Goal: Task Accomplishment & Management: Complete application form

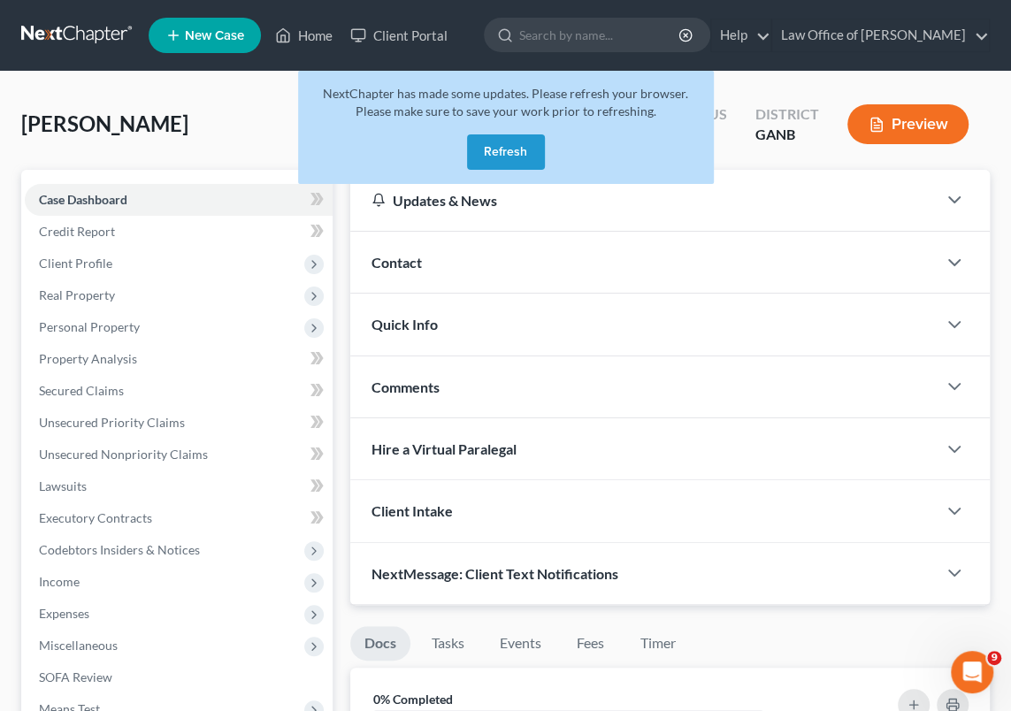
click at [503, 151] on button "Refresh" at bounding box center [506, 151] width 78 height 35
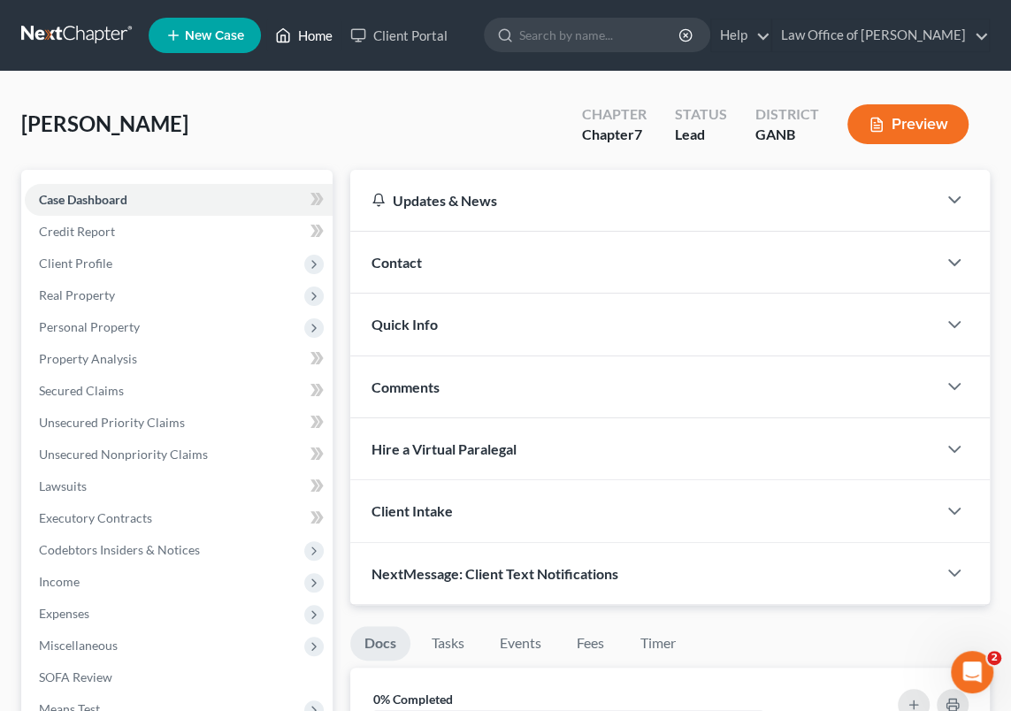
click at [300, 32] on link "Home" at bounding box center [303, 35] width 75 height 32
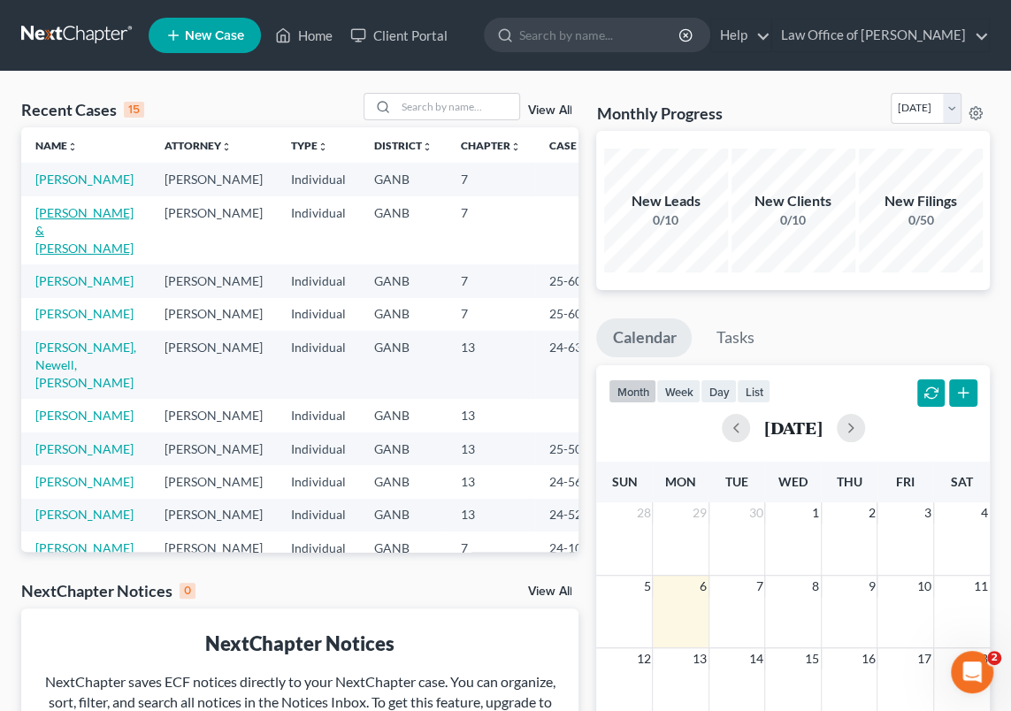
click at [57, 242] on link "[PERSON_NAME] & [PERSON_NAME]" at bounding box center [84, 230] width 98 height 50
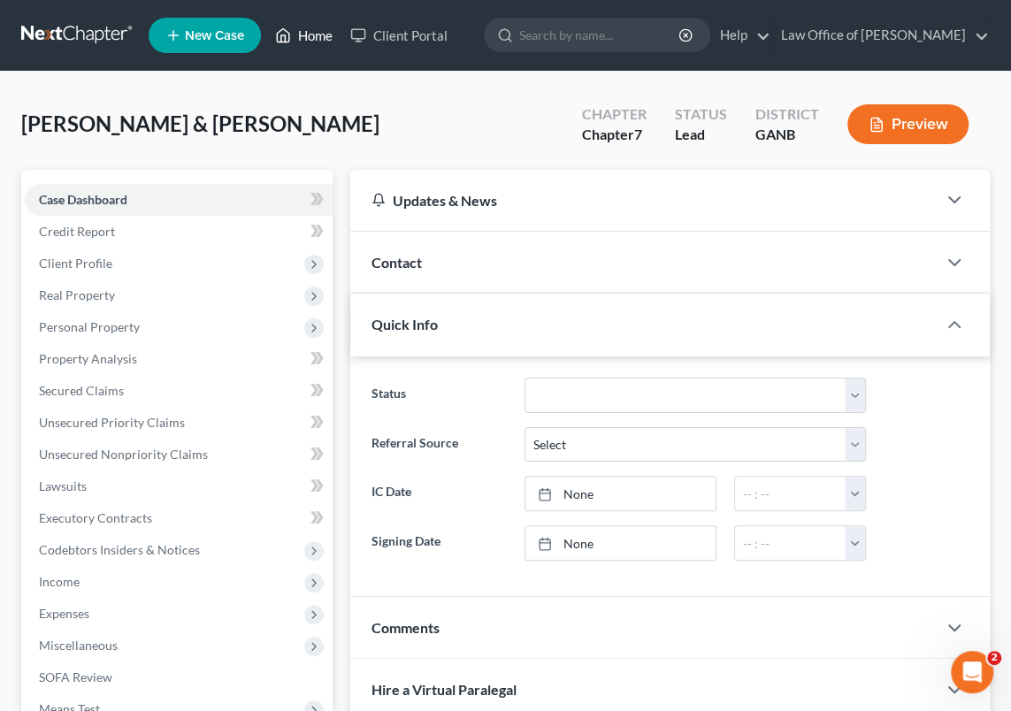
click at [310, 33] on link "Home" at bounding box center [303, 35] width 75 height 32
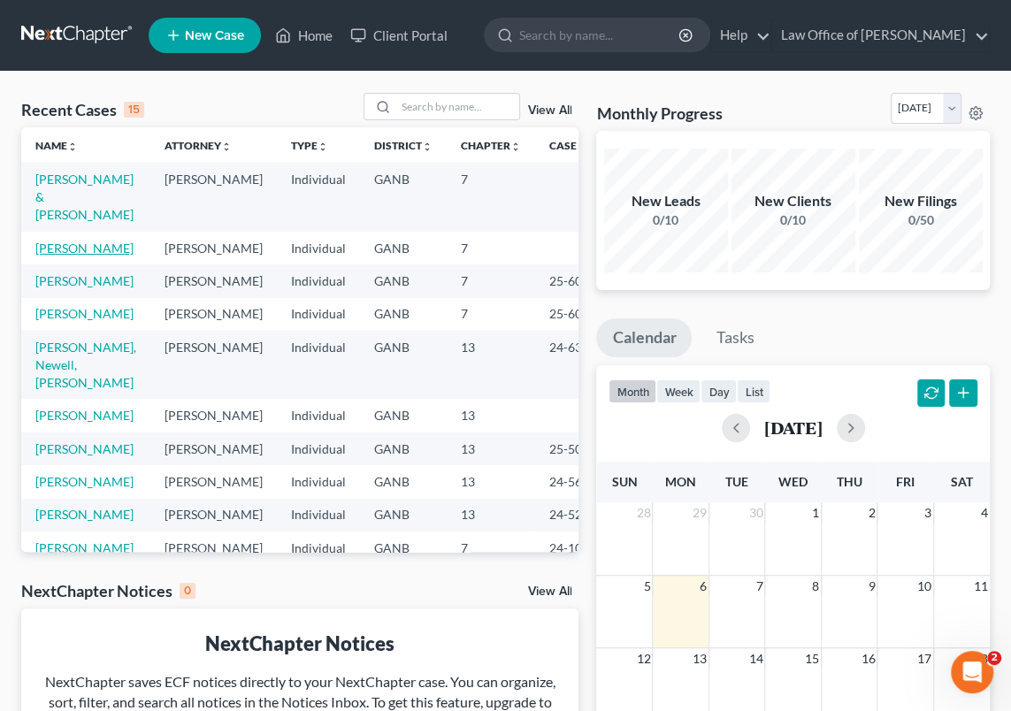
click at [59, 248] on link "[PERSON_NAME]" at bounding box center [84, 248] width 98 height 15
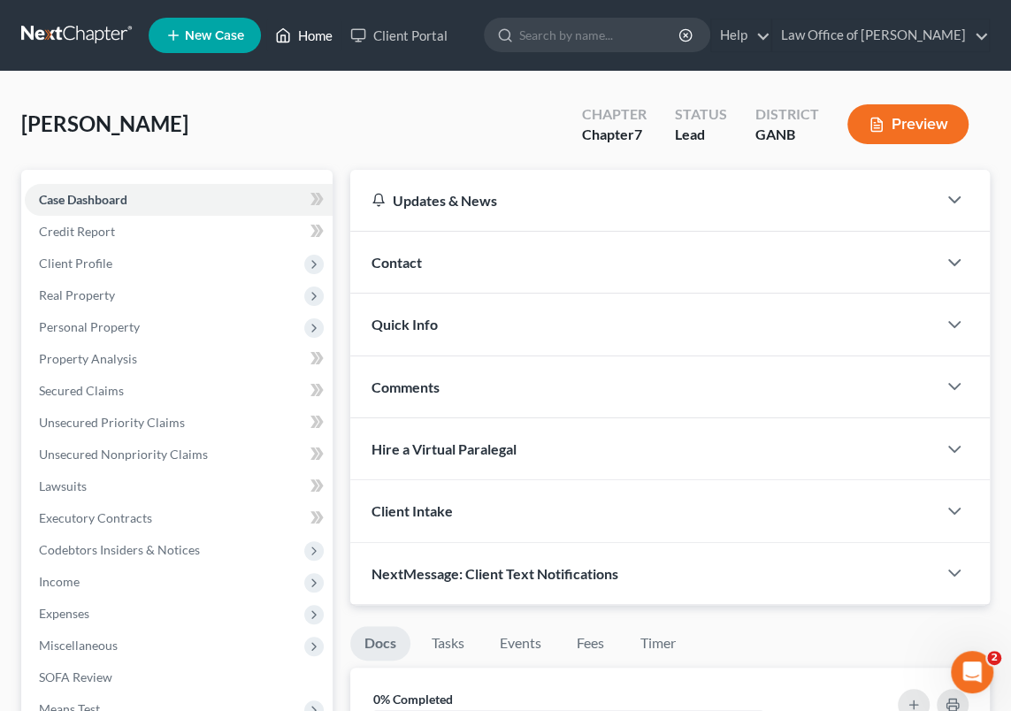
click at [306, 33] on link "Home" at bounding box center [303, 35] width 75 height 32
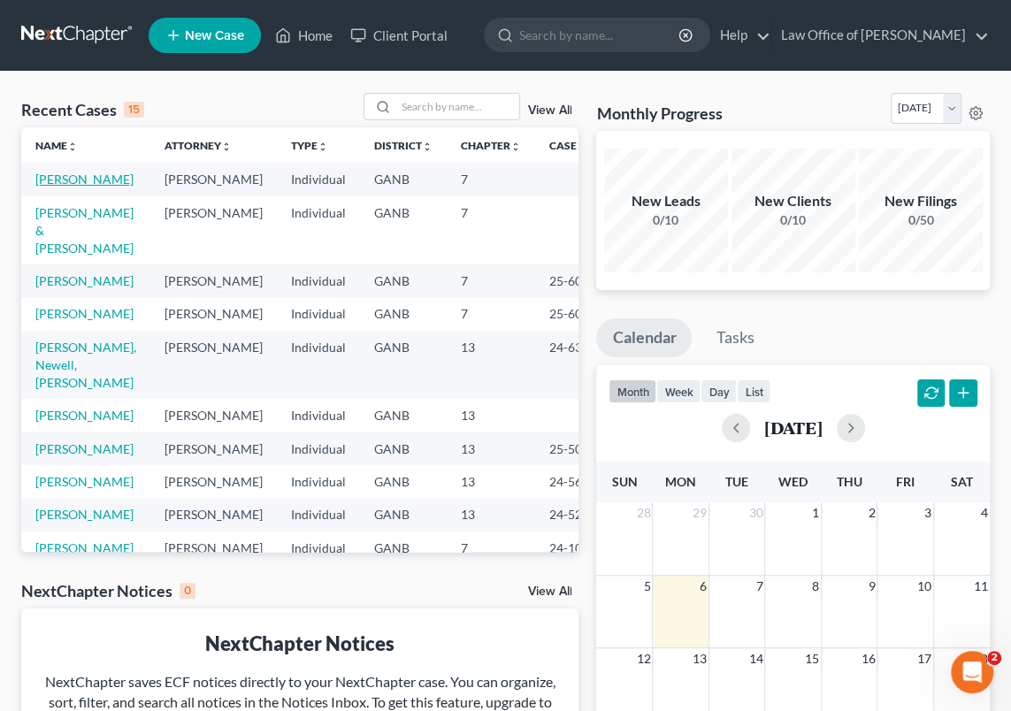
click at [65, 185] on link "[PERSON_NAME]" at bounding box center [84, 179] width 98 height 15
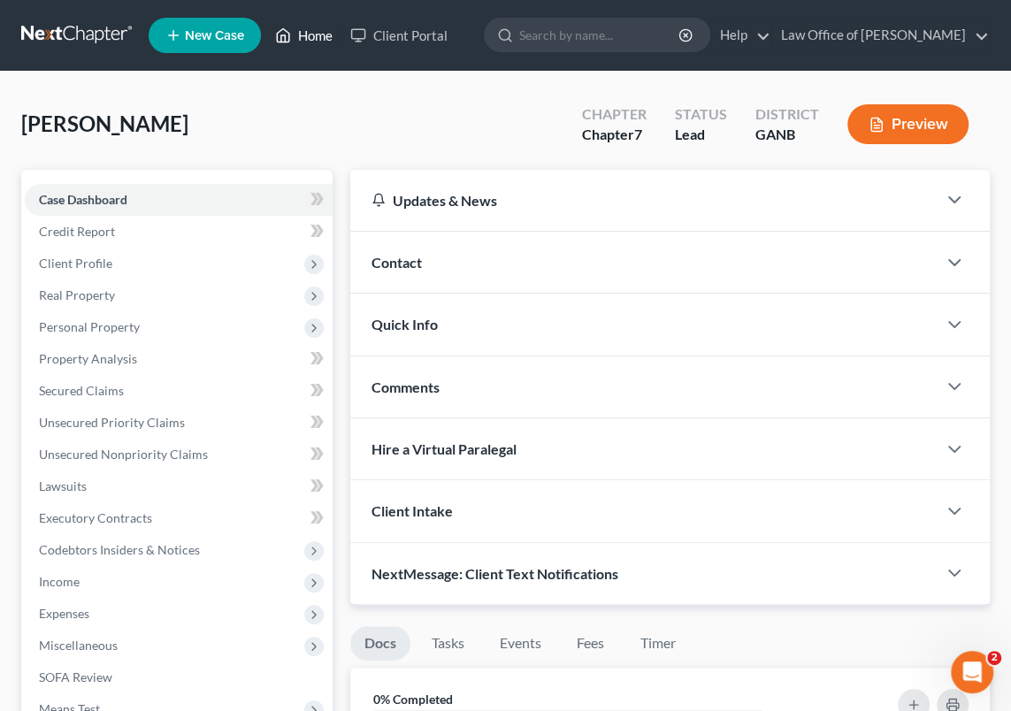
click at [315, 34] on link "Home" at bounding box center [303, 35] width 75 height 32
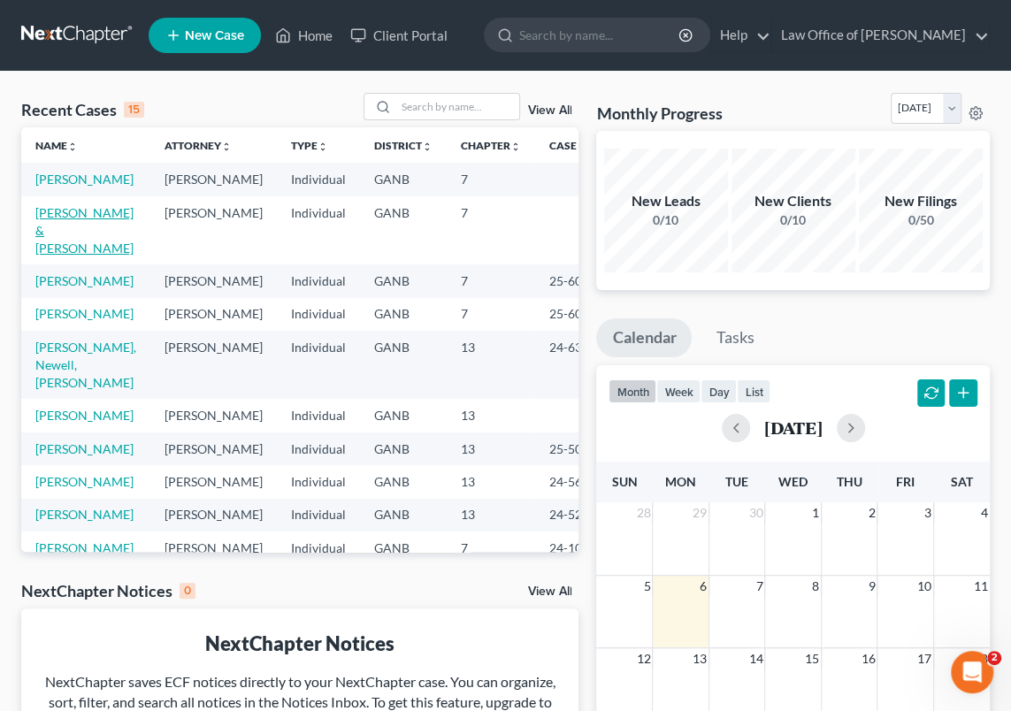
click at [63, 237] on link "[PERSON_NAME] & [PERSON_NAME]" at bounding box center [84, 230] width 98 height 50
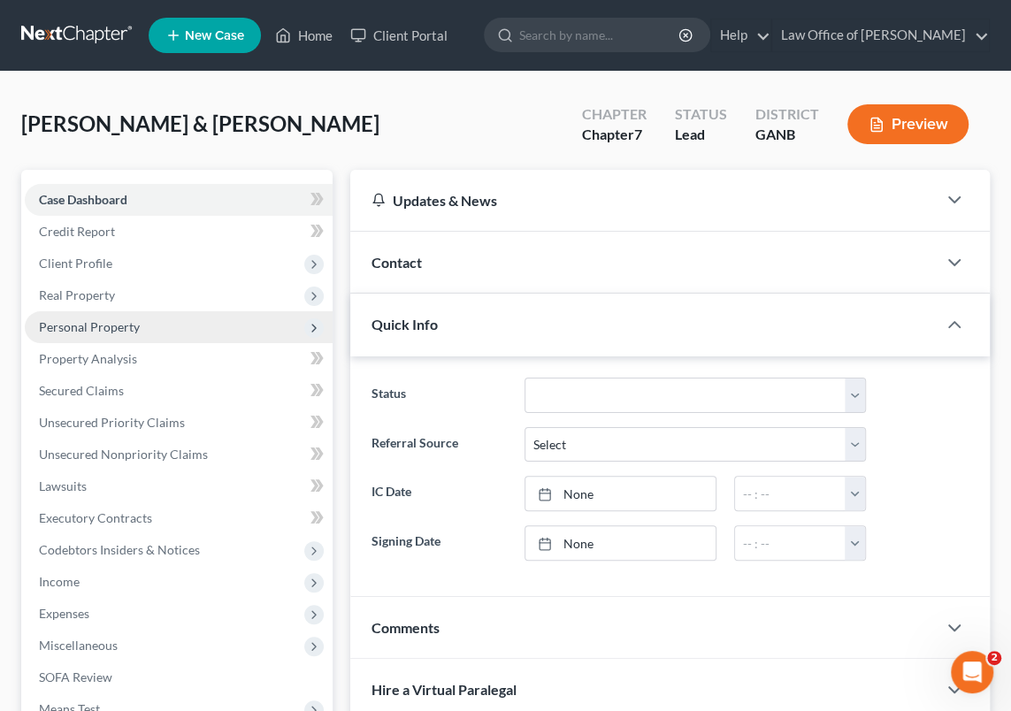
click at [101, 326] on span "Personal Property" at bounding box center [89, 326] width 101 height 15
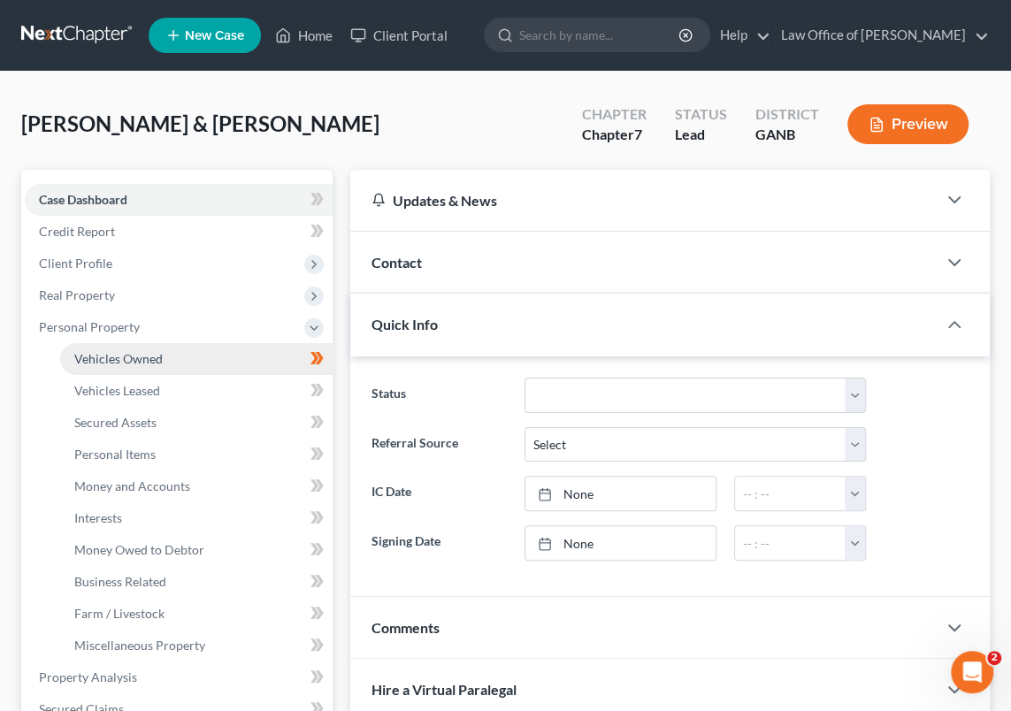
click at [144, 354] on span "Vehicles Owned" at bounding box center [118, 358] width 88 height 15
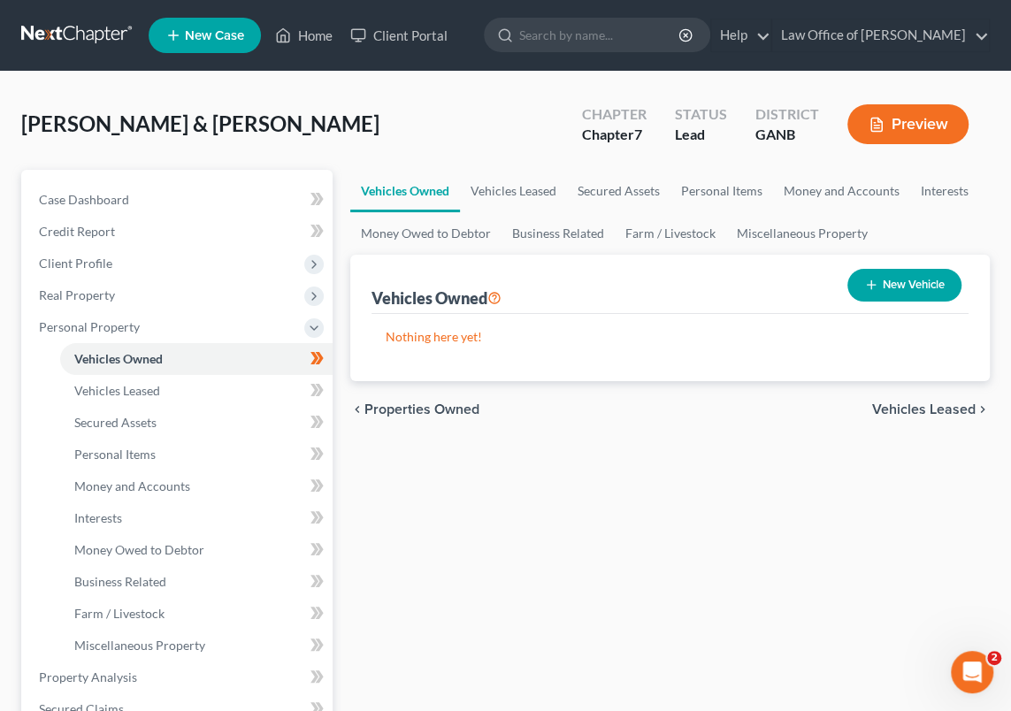
click at [924, 281] on button "New Vehicle" at bounding box center [904, 285] width 114 height 33
select select "0"
select select "2"
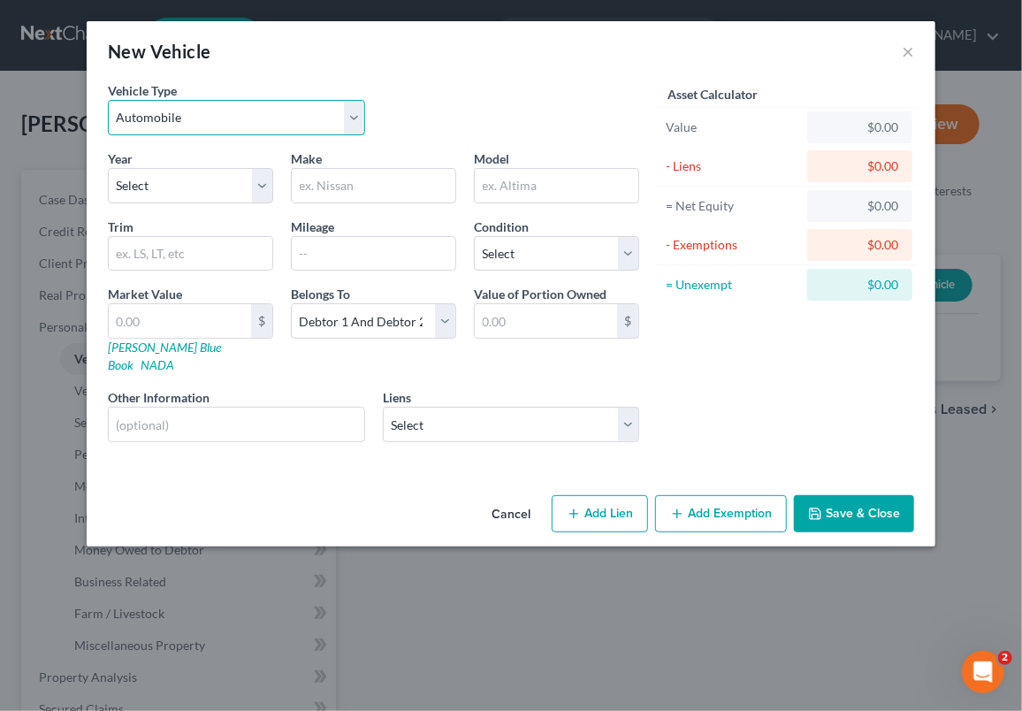
click at [348, 118] on select "Select Automobile Truck Trailer Watercraft Aircraft Motor Home Atv Other Vehicle" at bounding box center [236, 117] width 257 height 35
click at [108, 100] on select "Select Automobile Truck Trailer Watercraft Aircraft Motor Home Atv Other Vehicle" at bounding box center [236, 117] width 257 height 35
click at [264, 188] on select "Select 2026 2025 2024 2023 2022 2021 2020 2019 2018 2017 2016 2015 2014 2013 20…" at bounding box center [190, 185] width 165 height 35
select select "4"
click at [108, 168] on select "Select 2026 2025 2024 2023 2022 2021 2020 2019 2018 2017 2016 2015 2014 2013 20…" at bounding box center [190, 185] width 165 height 35
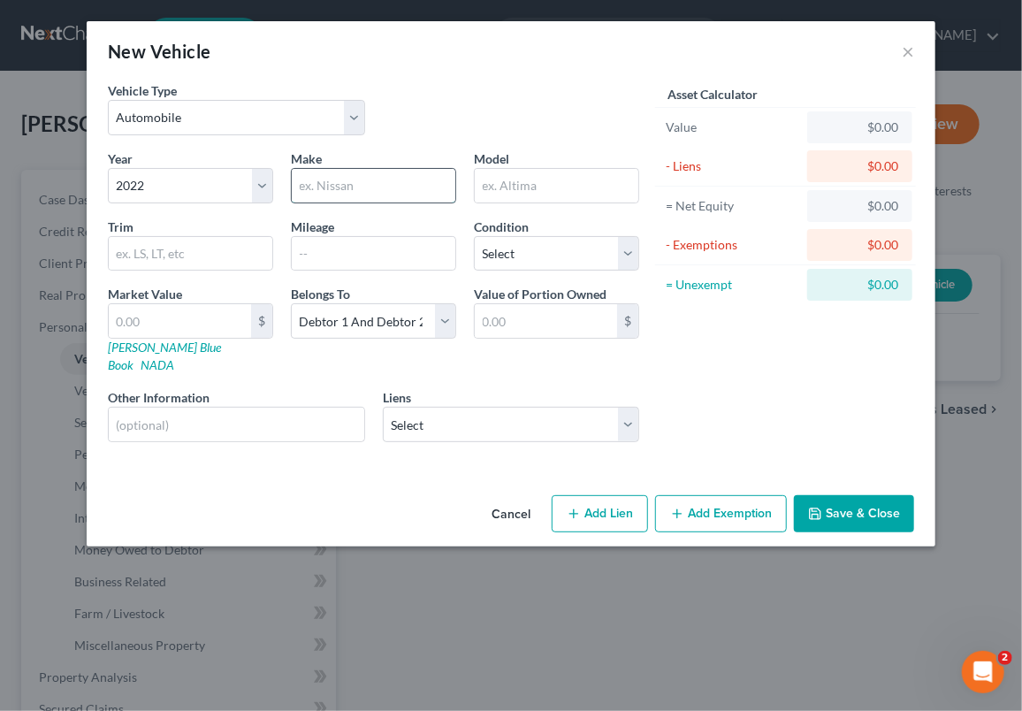
click at [379, 190] on input "text" at bounding box center [374, 186] width 164 height 34
type input "Toyota"
click at [500, 182] on input "text" at bounding box center [557, 186] width 164 height 34
type input "4 Runner"
click at [825, 125] on div "$0.00" at bounding box center [859, 127] width 77 height 18
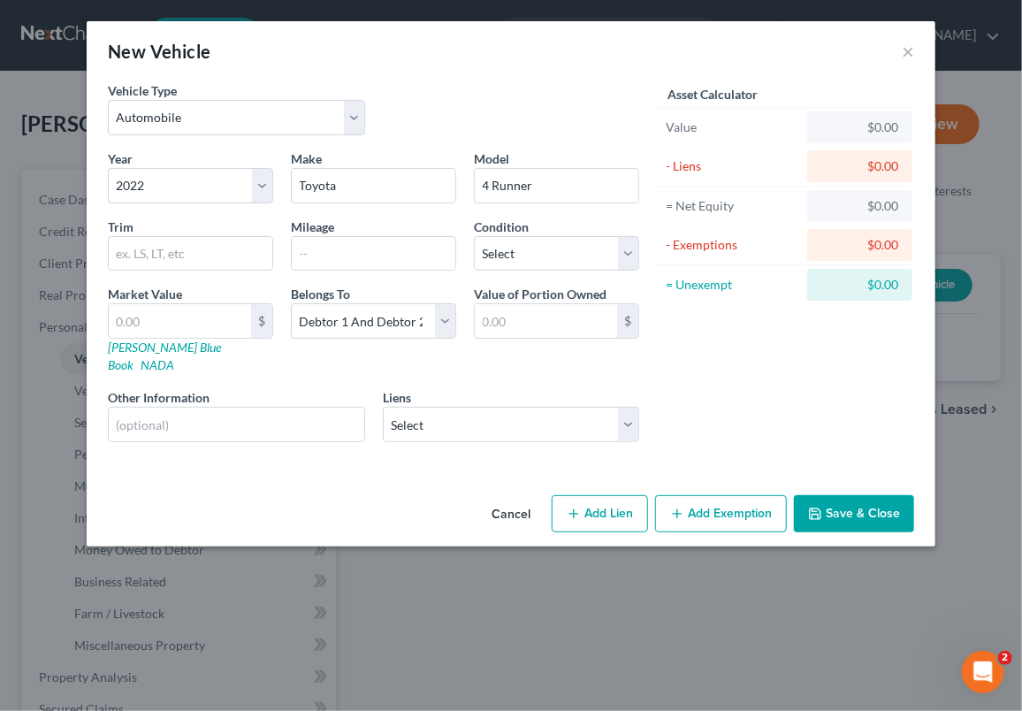
drag, startPoint x: 839, startPoint y: 122, endPoint x: 782, endPoint y: 67, distance: 79.4
click at [782, 67] on div "New Vehicle ×" at bounding box center [511, 51] width 849 height 60
click at [628, 248] on select "Select Excellent Very Good Good Fair Poor" at bounding box center [556, 253] width 165 height 35
select select "2"
click at [474, 236] on select "Select Excellent Very Good Good Fair Poor" at bounding box center [556, 253] width 165 height 35
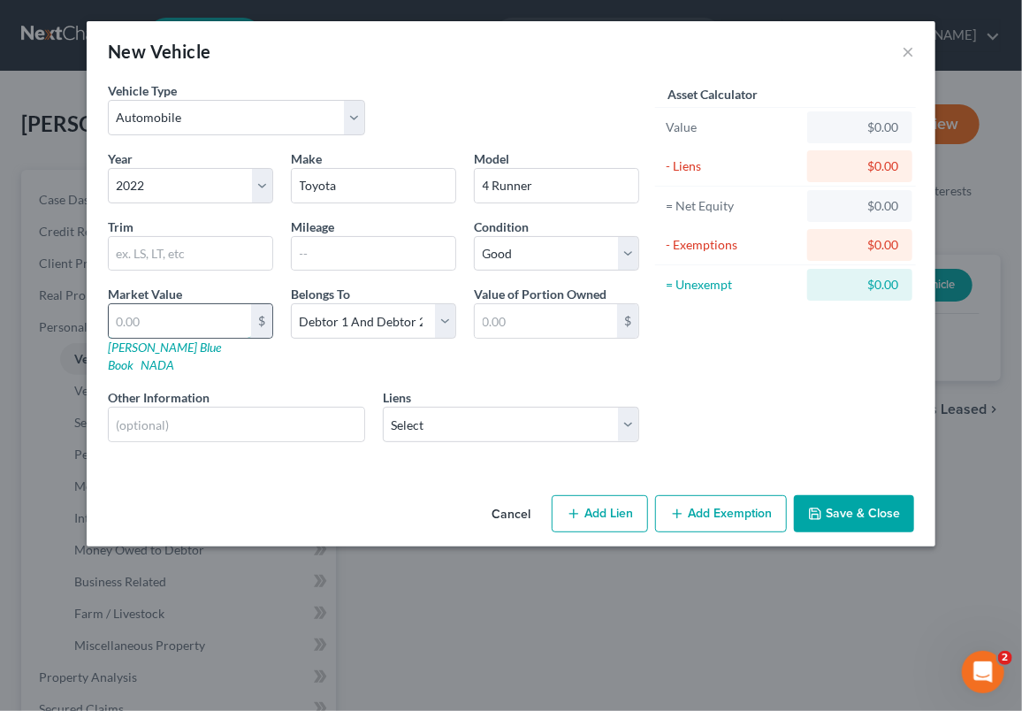
click at [118, 318] on input "text" at bounding box center [180, 321] width 142 height 34
type input "2"
type input "2.00"
type input "24"
type input "24.00"
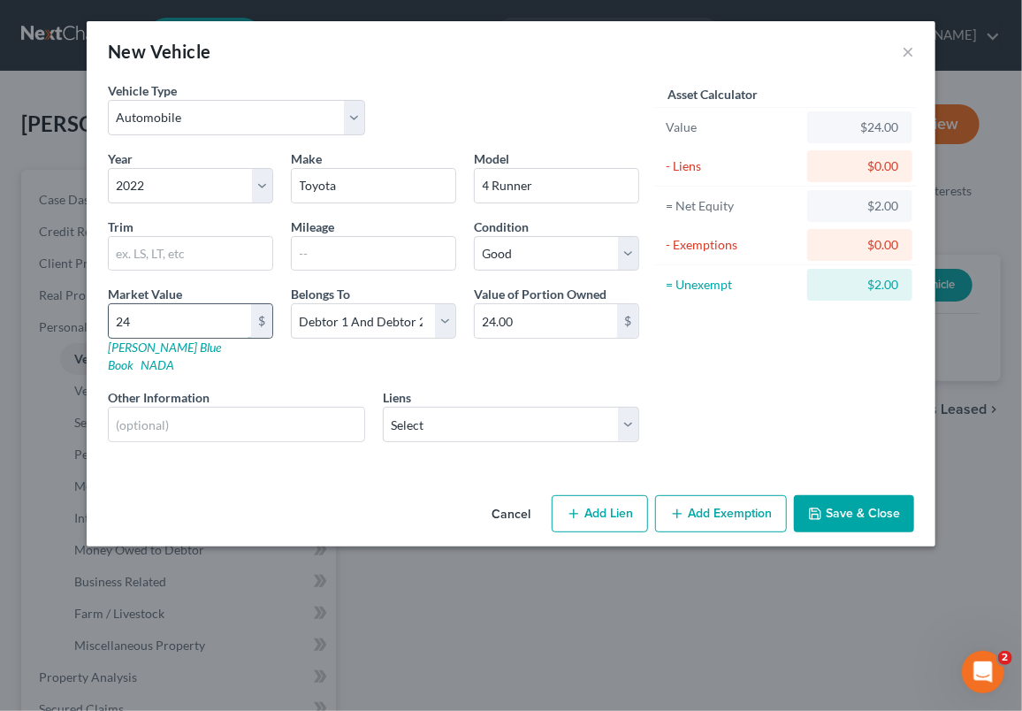
type input "245"
type input "245.00"
type input "2452"
type input "2,452.00"
type input "2,4525"
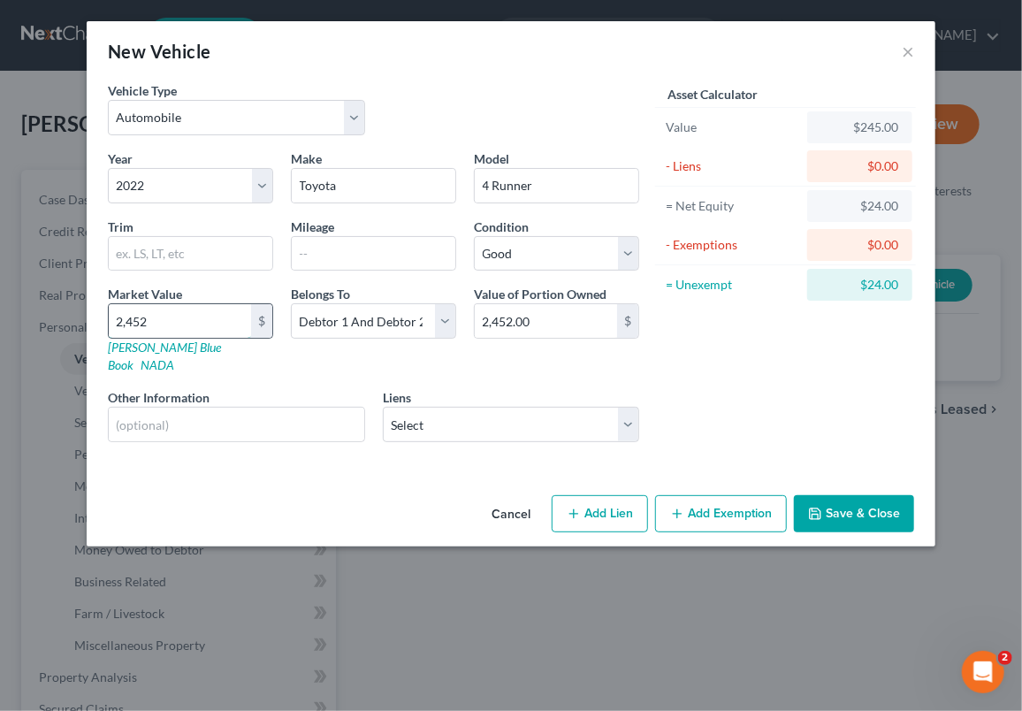
type input "24,525.00"
click at [118, 251] on input "text" at bounding box center [191, 254] width 164 height 34
type input "SE"
click at [765, 388] on div "Asset Calculator Value $24,525.00 - Liens $0.00 = Net Equity $24,525.00 - Exemp…" at bounding box center [785, 268] width 275 height 375
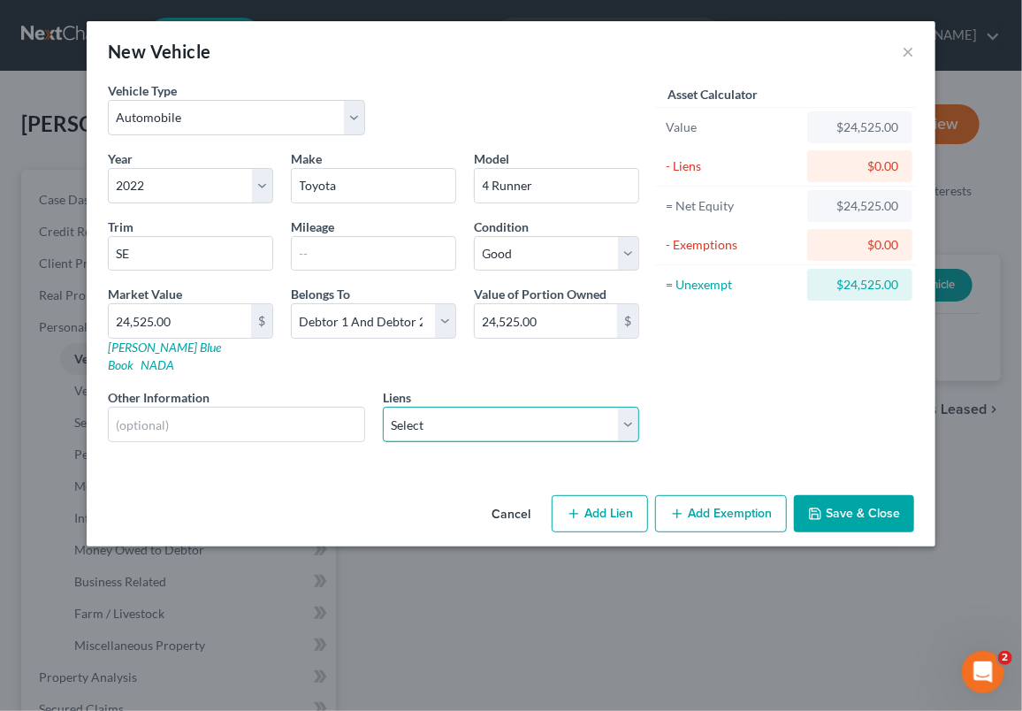
click at [631, 409] on select "Select Southeast Toyota Finance - $24,745.47" at bounding box center [511, 424] width 257 height 35
select select "0"
select select "1"
select select "0"
select select "2"
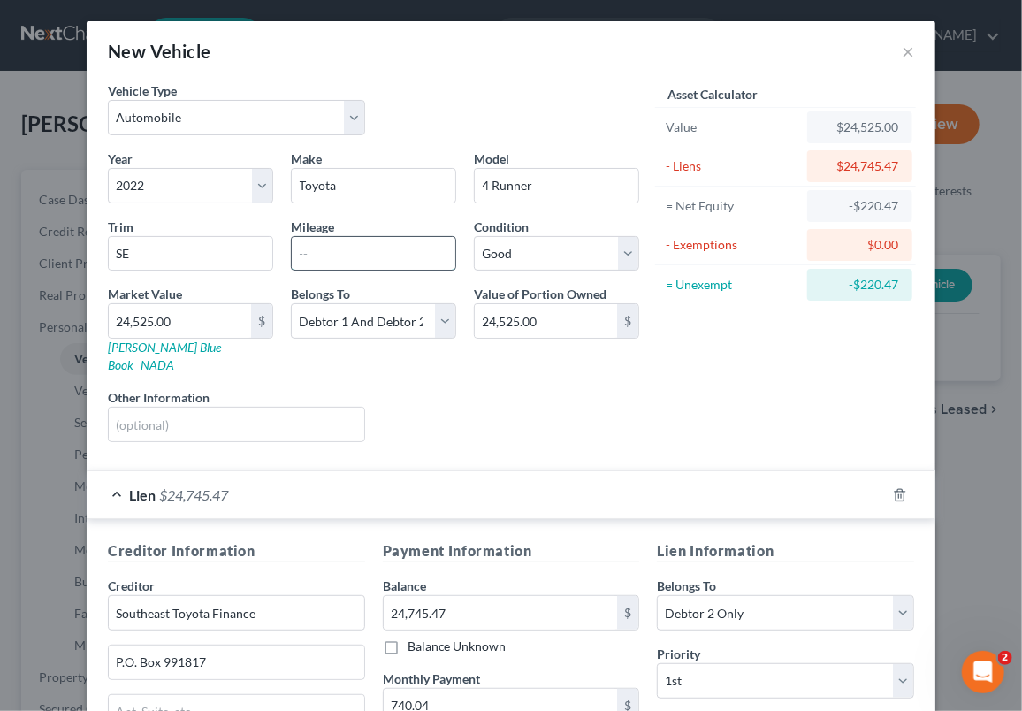
click at [294, 254] on input "text" at bounding box center [374, 254] width 164 height 34
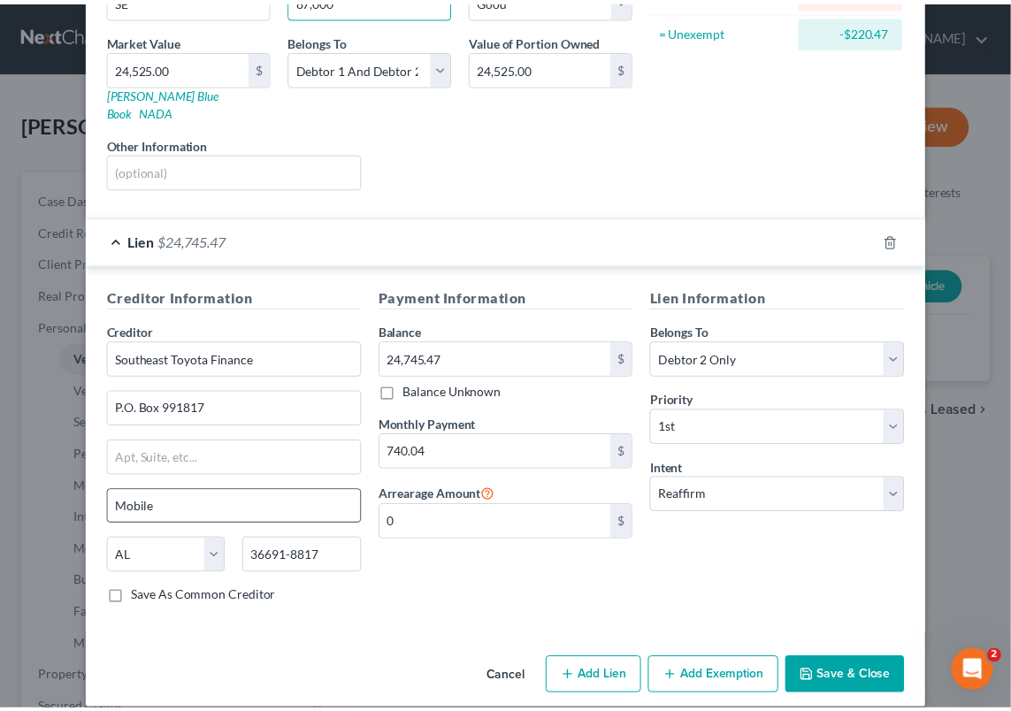
scroll to position [255, 0]
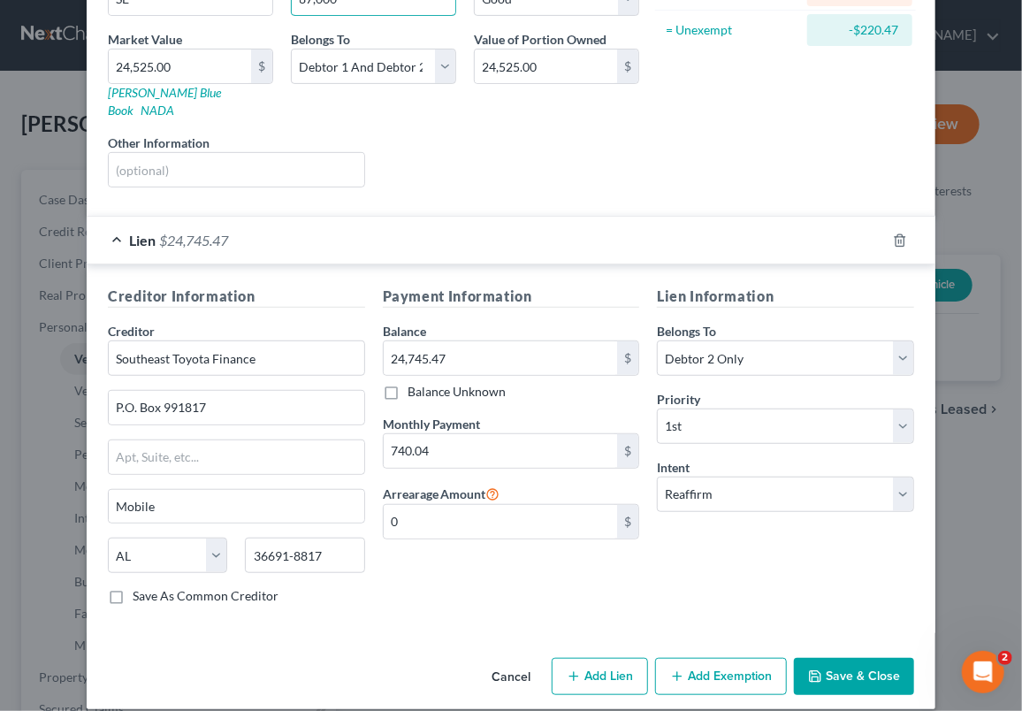
type input "87,000"
click at [133, 587] on label "Save As Common Creditor" at bounding box center [206, 596] width 146 height 18
click at [140, 587] on input "Save As Common Creditor" at bounding box center [145, 592] width 11 height 11
click at [847, 658] on button "Save & Close" at bounding box center [854, 676] width 120 height 37
checkbox input "false"
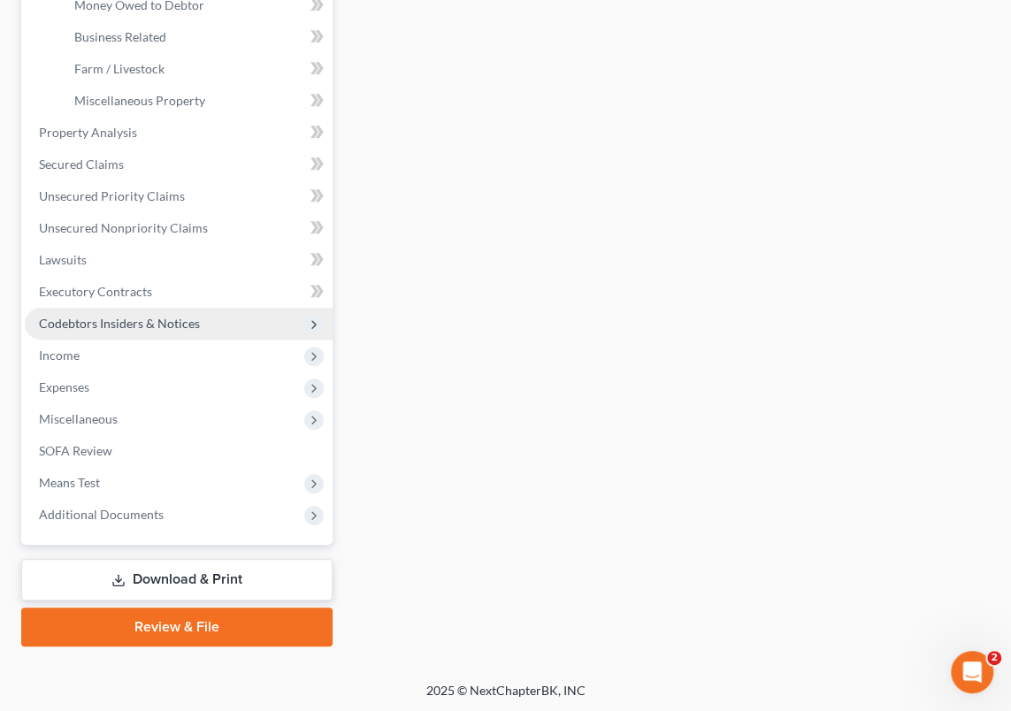
scroll to position [546, 0]
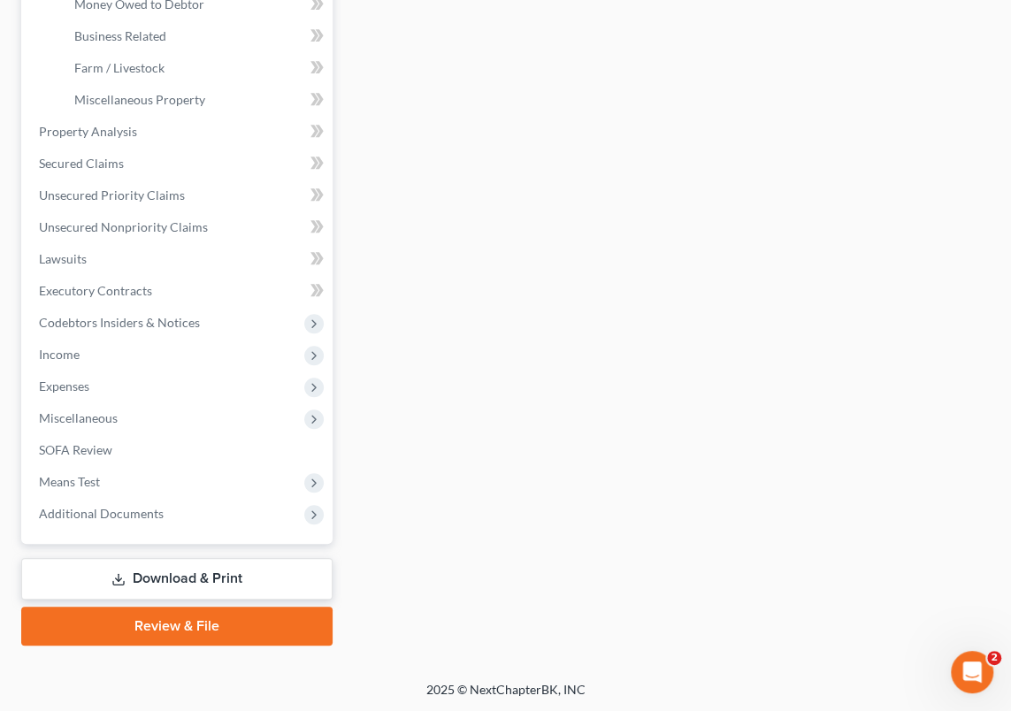
click at [206, 579] on link "Download & Print" at bounding box center [176, 579] width 311 height 42
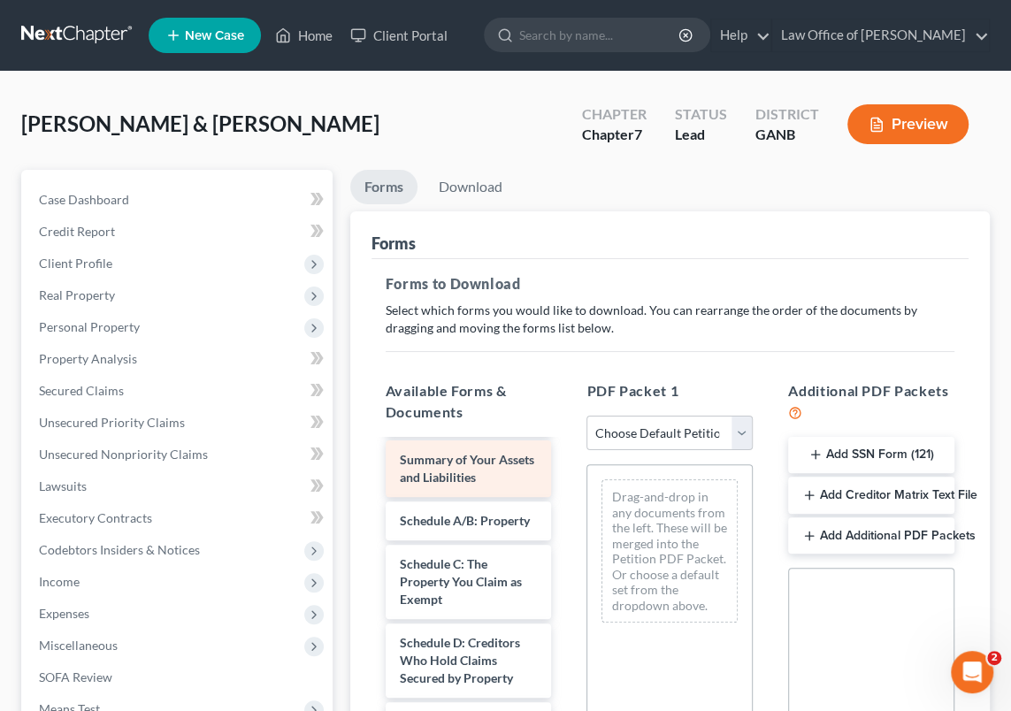
scroll to position [160, 0]
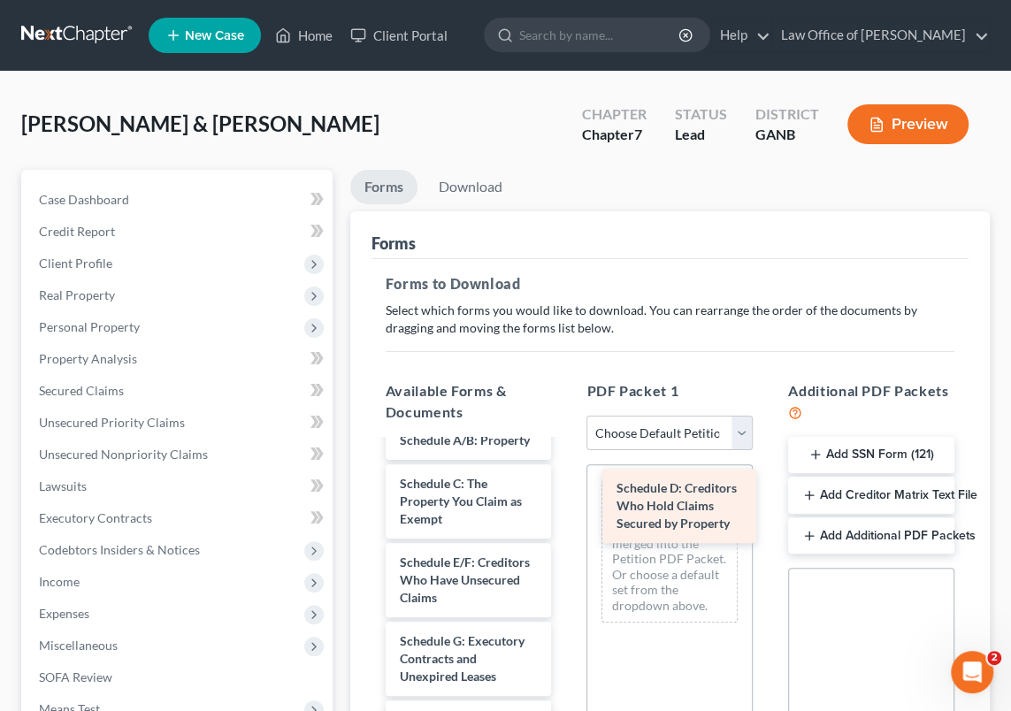
drag, startPoint x: 430, startPoint y: 586, endPoint x: 646, endPoint y: 497, distance: 234.3
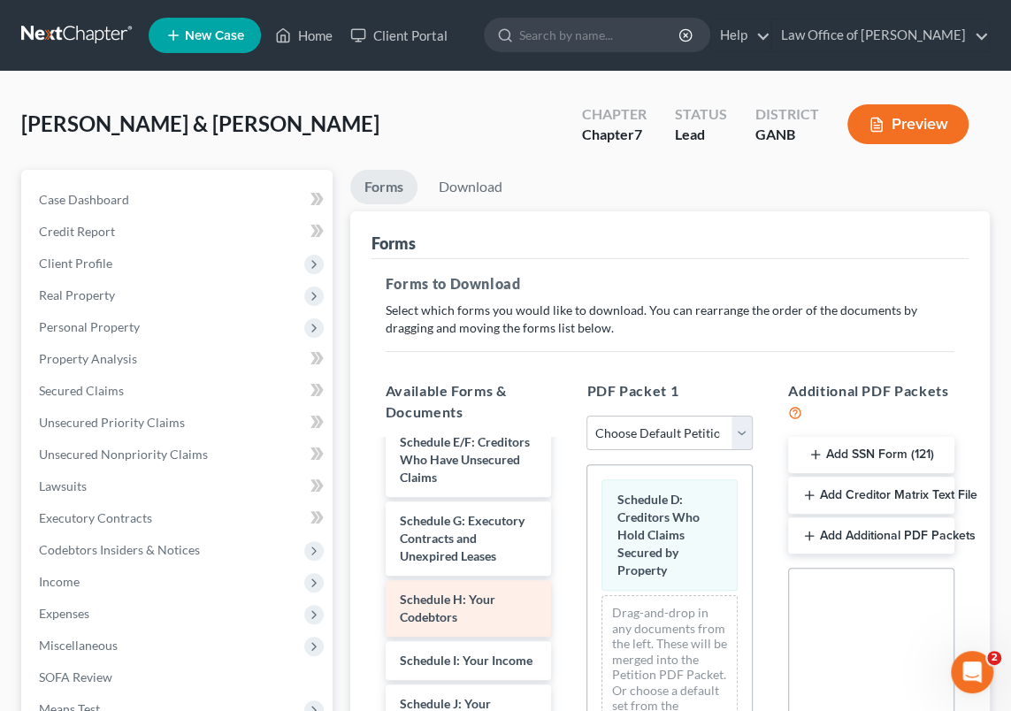
scroll to position [241, 0]
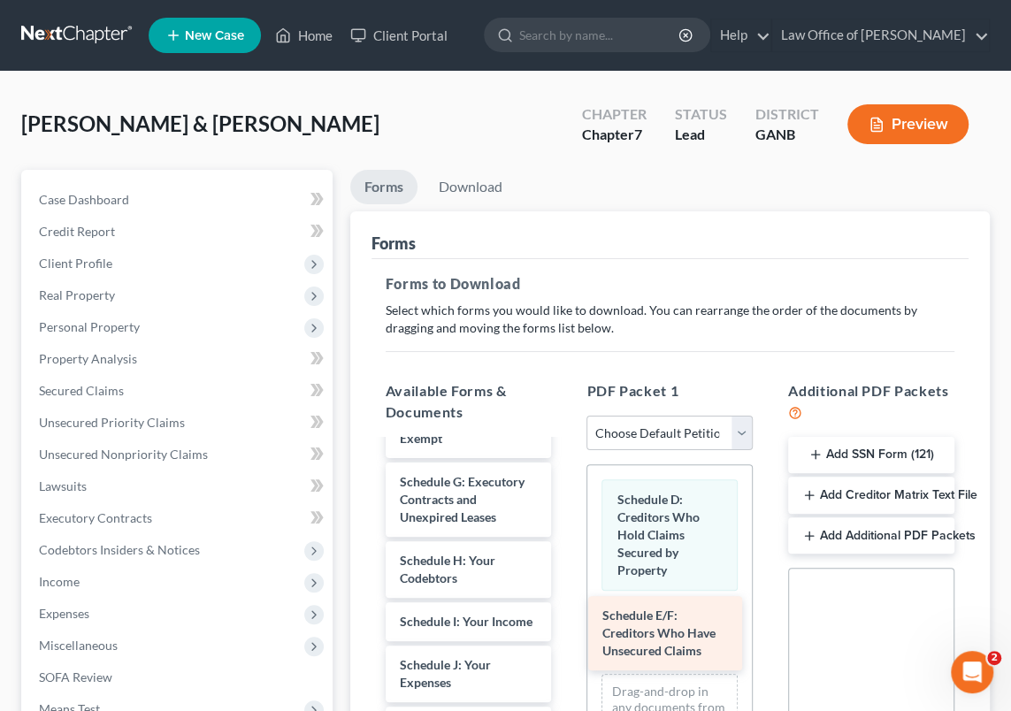
drag, startPoint x: 443, startPoint y: 508, endPoint x: 645, endPoint y: 626, distance: 234.2
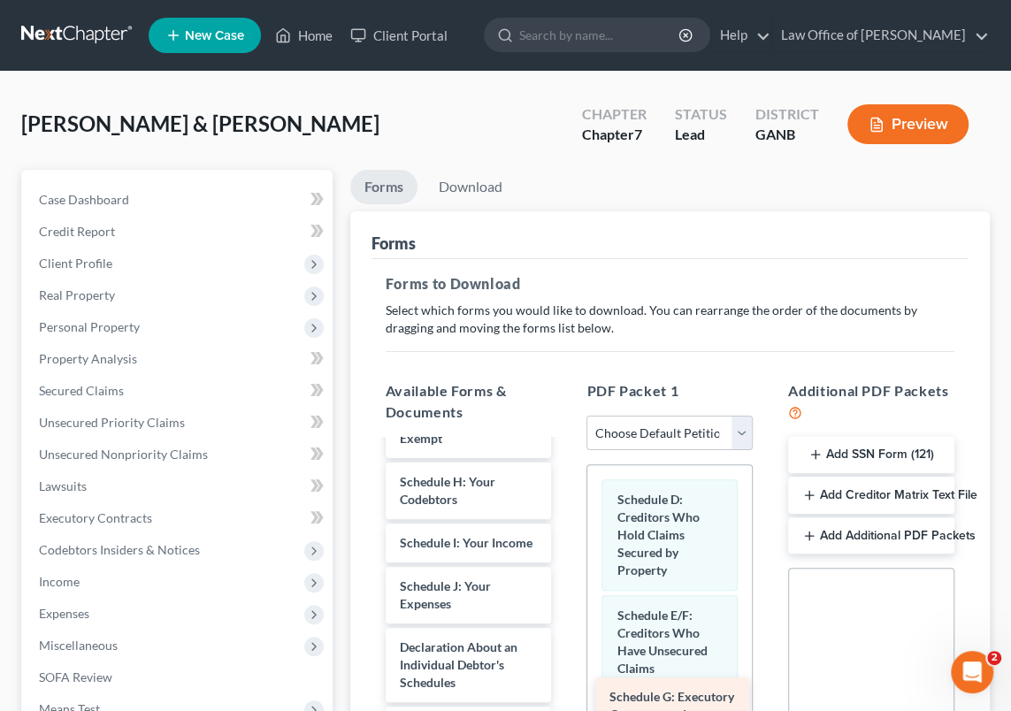
drag, startPoint x: 441, startPoint y: 506, endPoint x: 651, endPoint y: 706, distance: 289.6
click at [566, 706] on div "Schedule G: Executory Contracts and Unexpired Leases Voluntary Petition for Ind…" at bounding box center [468, 718] width 195 height 1035
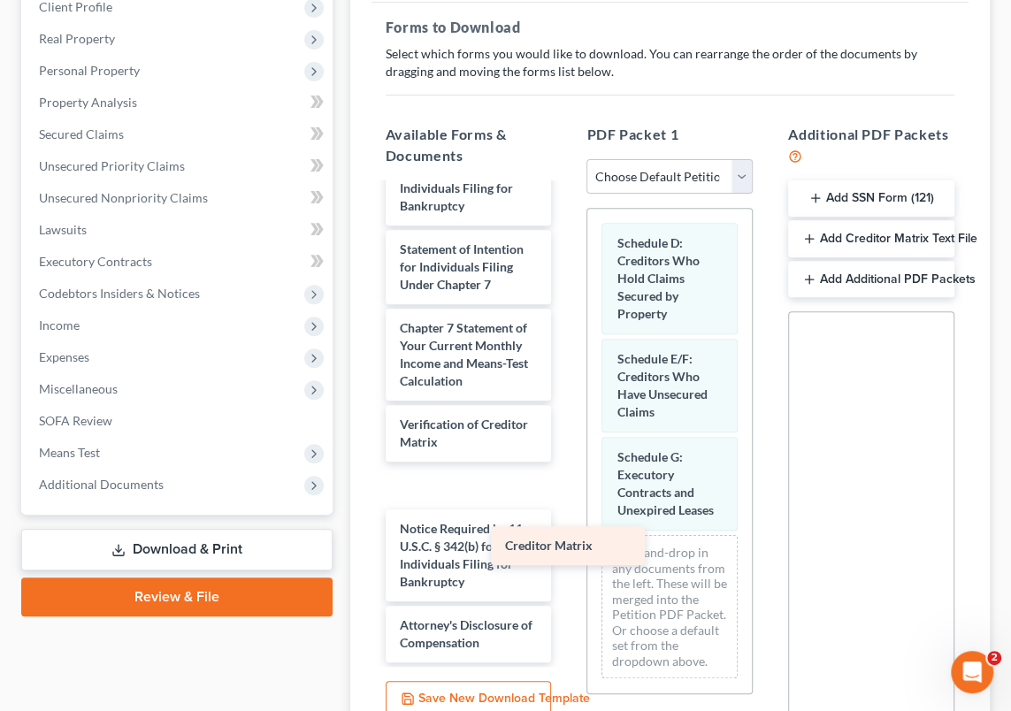
scroll to position [584, 0]
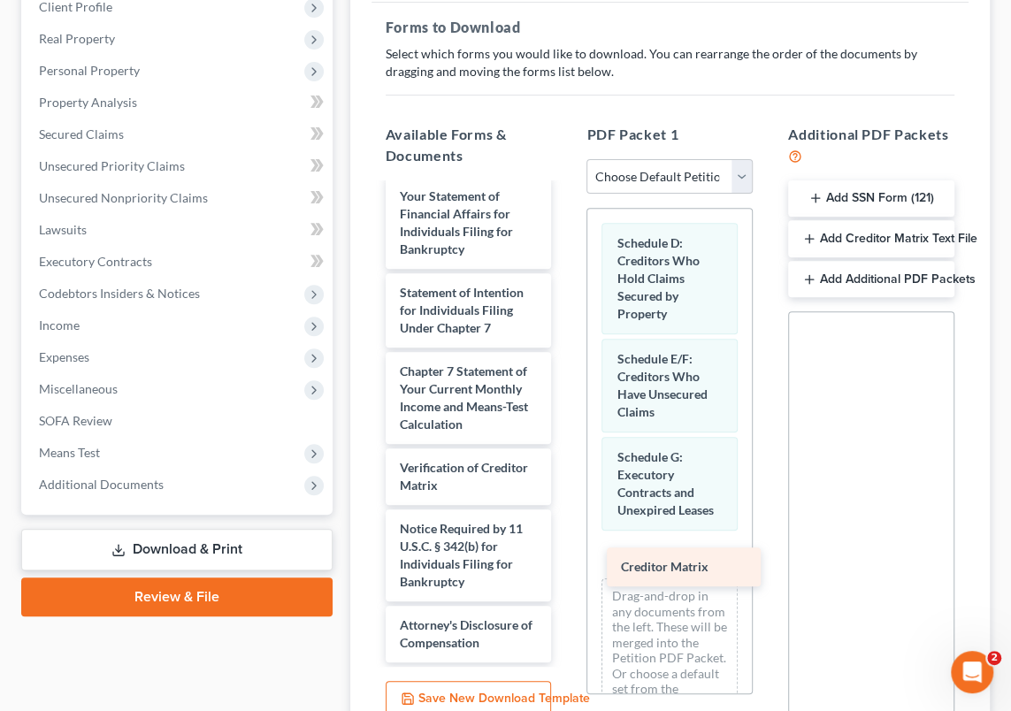
drag, startPoint x: 438, startPoint y: 415, endPoint x: 645, endPoint y: 559, distance: 252.2
click at [566, 559] on div "Creditor Matrix Voluntary Petition for Individuals Filing for Bankruptcy Summar…" at bounding box center [468, 166] width 195 height 991
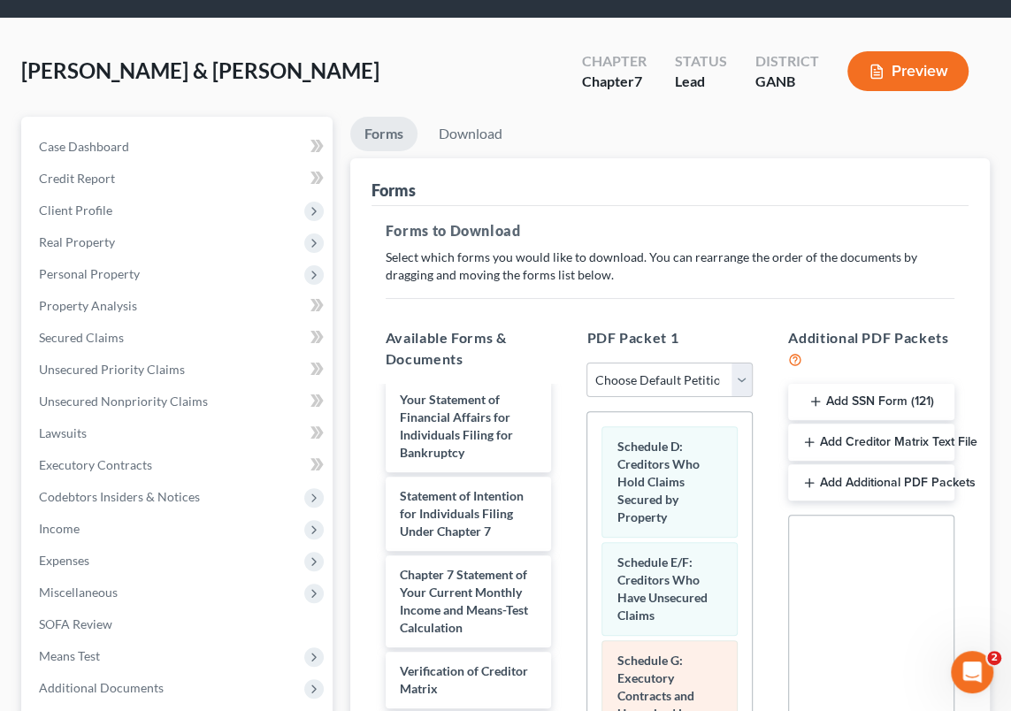
scroll to position [15, 0]
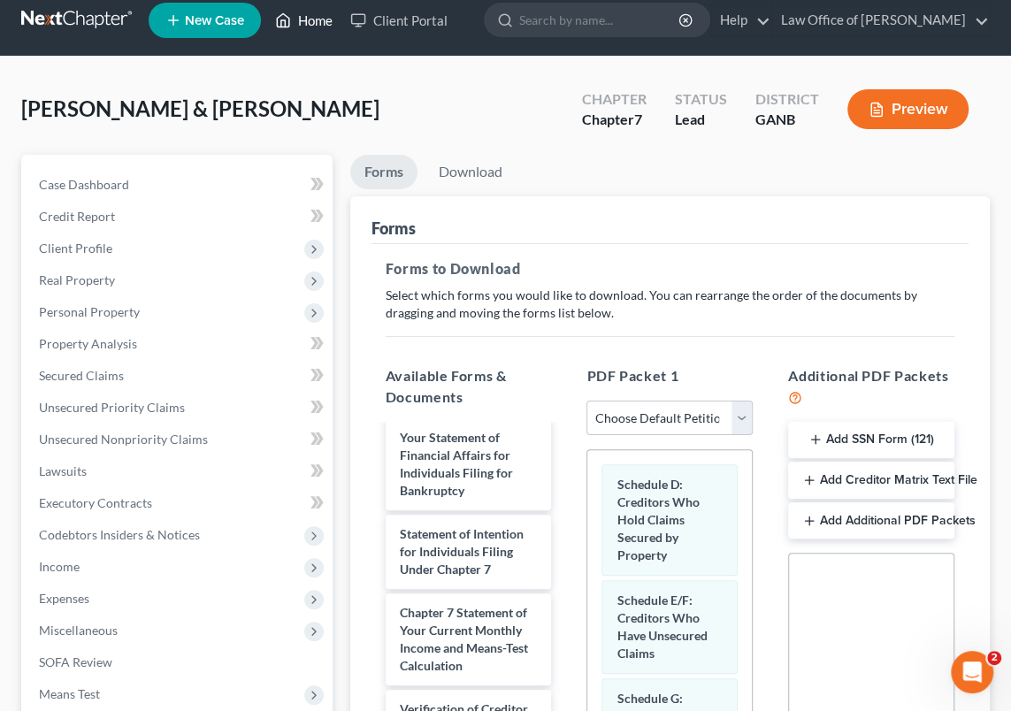
click at [311, 18] on link "Home" at bounding box center [303, 20] width 75 height 32
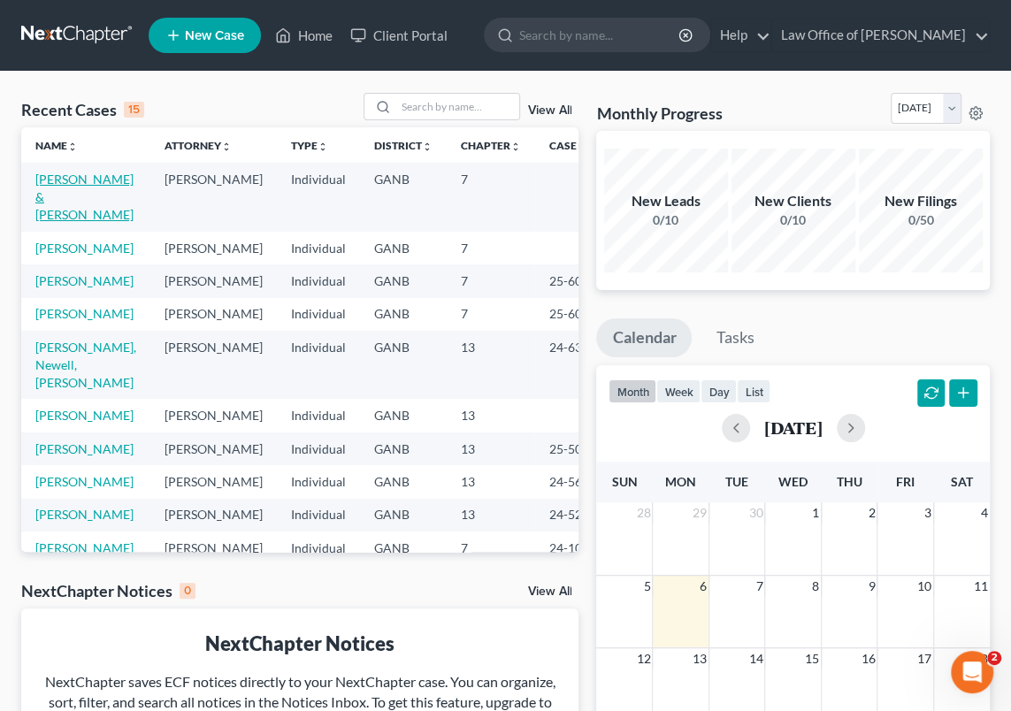
click at [72, 190] on link "[PERSON_NAME] & [PERSON_NAME]" at bounding box center [84, 197] width 98 height 50
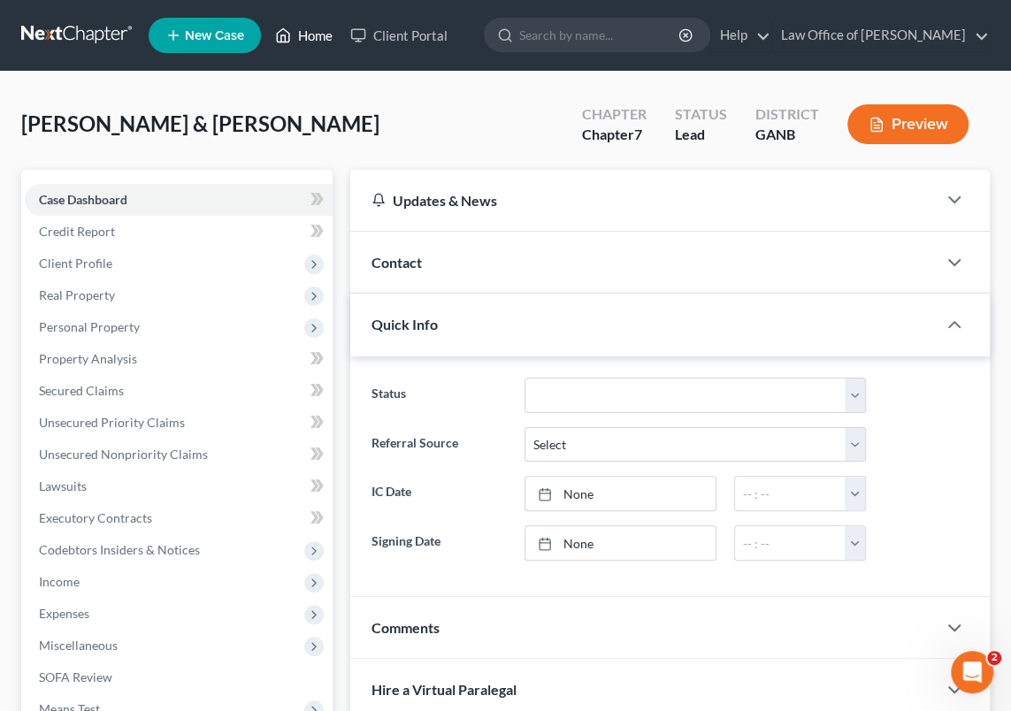
click at [314, 33] on link "Home" at bounding box center [303, 35] width 75 height 32
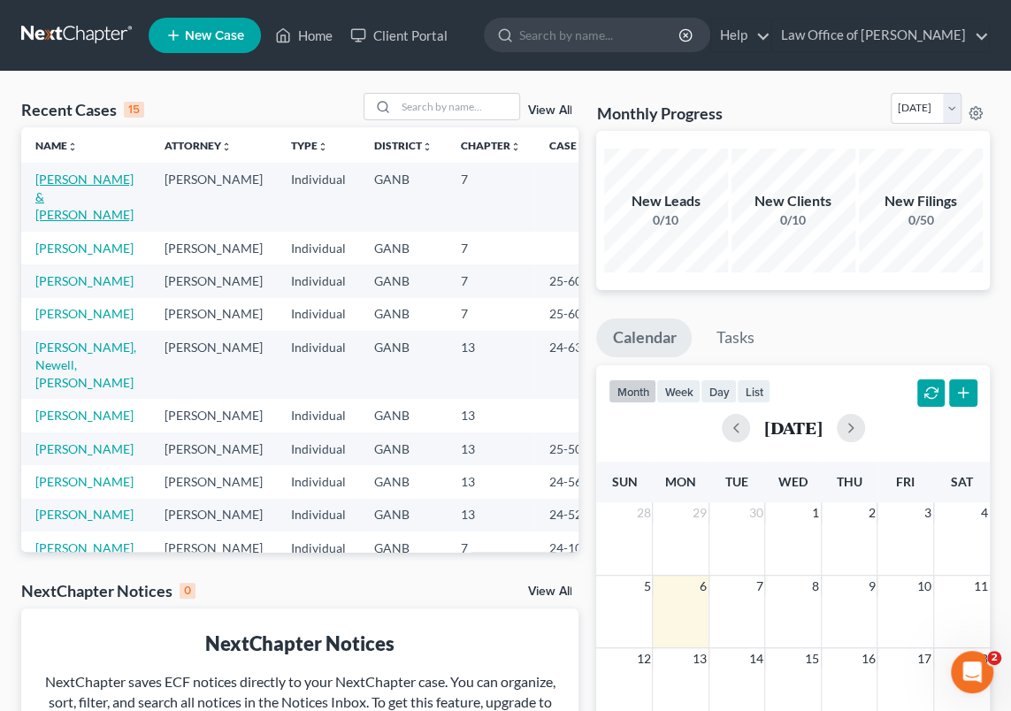
click at [65, 198] on link "[PERSON_NAME] & [PERSON_NAME]" at bounding box center [84, 197] width 98 height 50
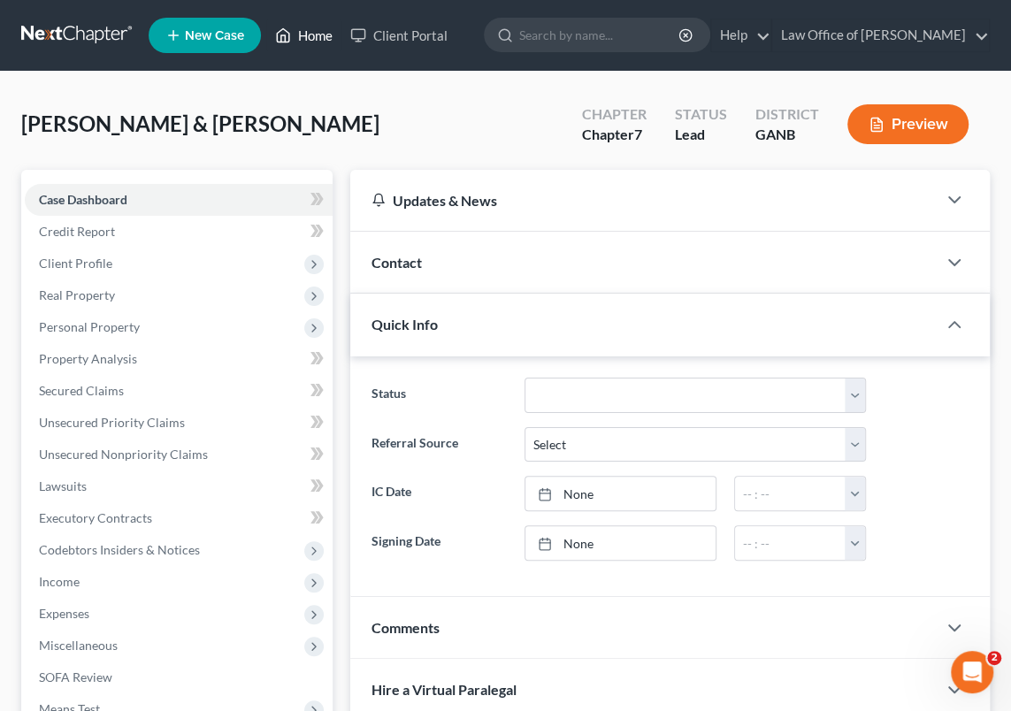
click at [330, 36] on link "Home" at bounding box center [303, 35] width 75 height 32
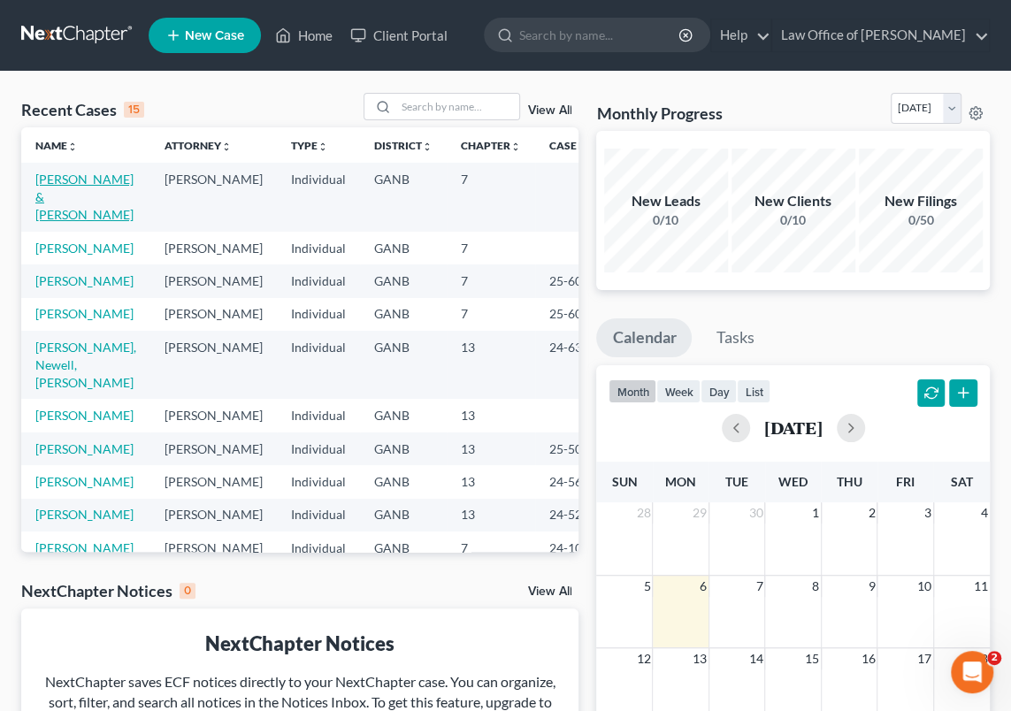
click at [57, 192] on link "[PERSON_NAME] & [PERSON_NAME]" at bounding box center [84, 197] width 98 height 50
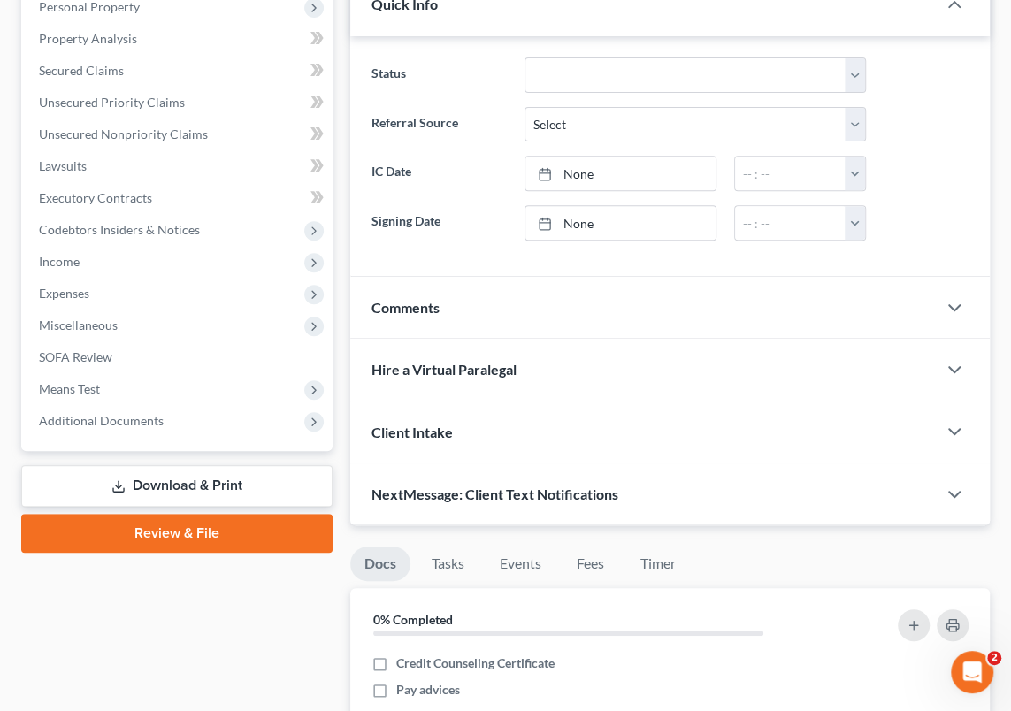
scroll to position [321, 0]
click at [208, 485] on link "Download & Print" at bounding box center [176, 485] width 311 height 42
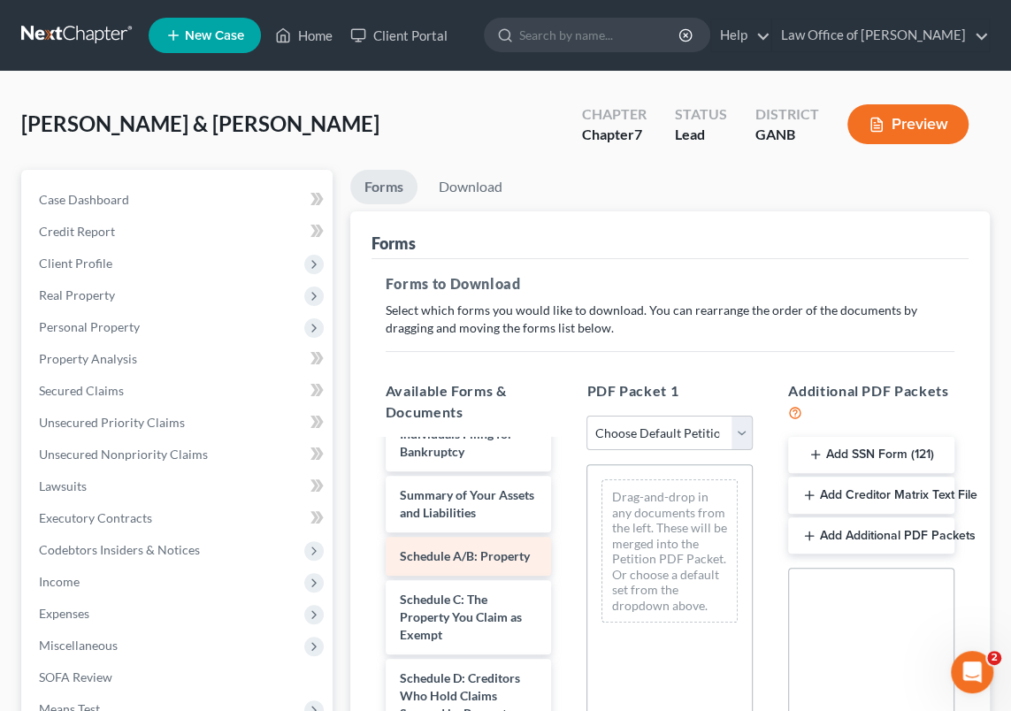
scroll to position [80, 0]
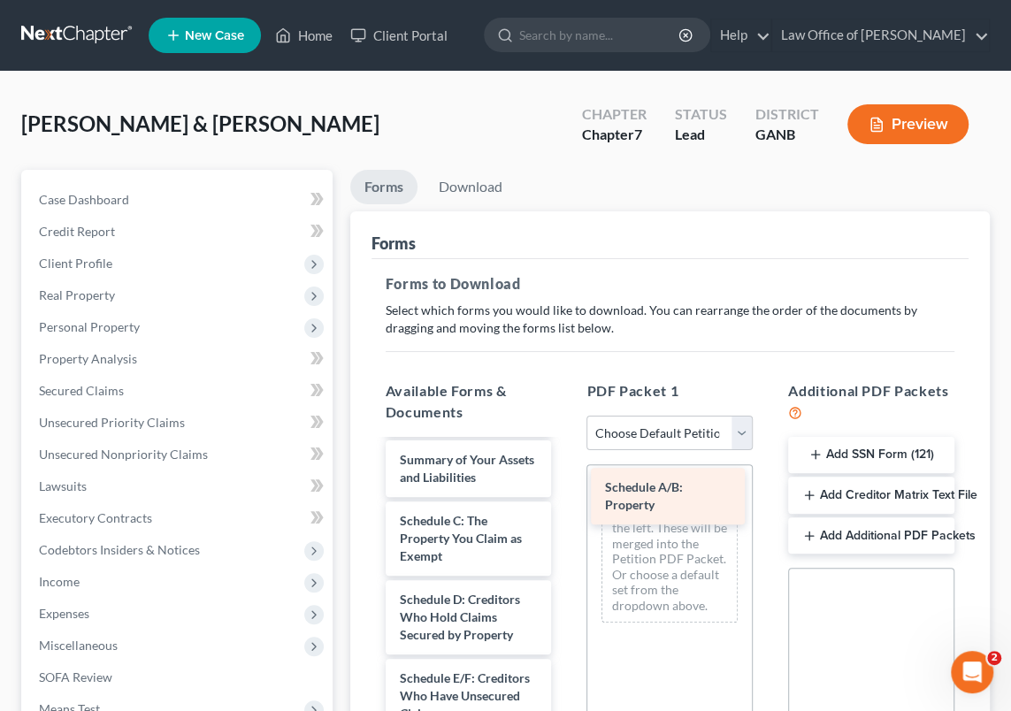
drag, startPoint x: 406, startPoint y: 525, endPoint x: 610, endPoint y: 494, distance: 206.6
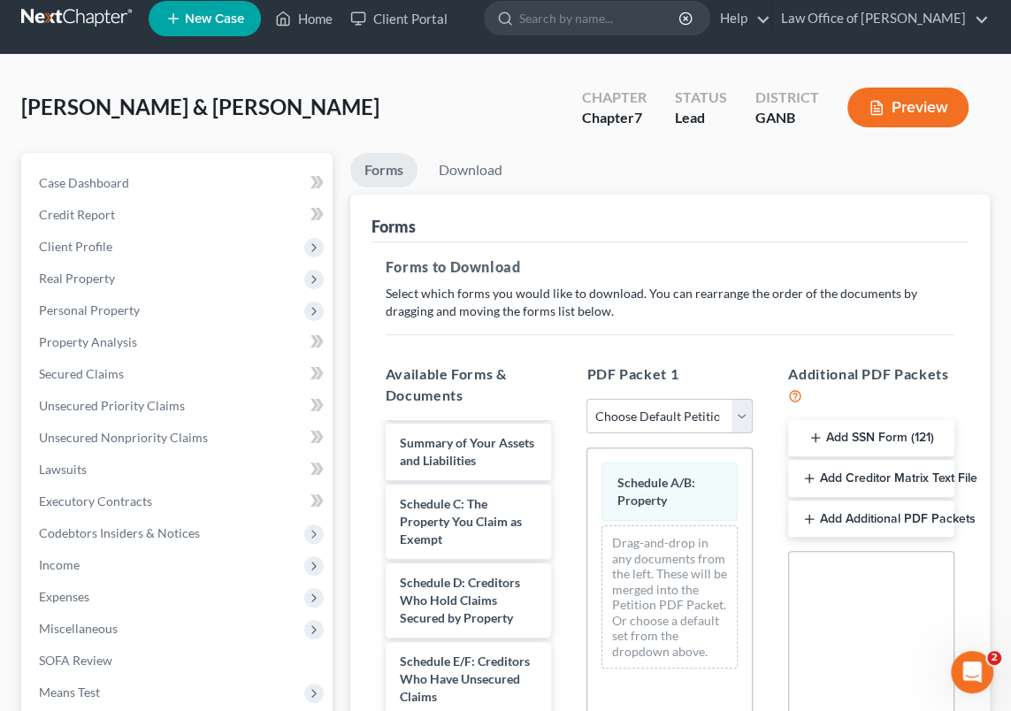
scroll to position [15, 0]
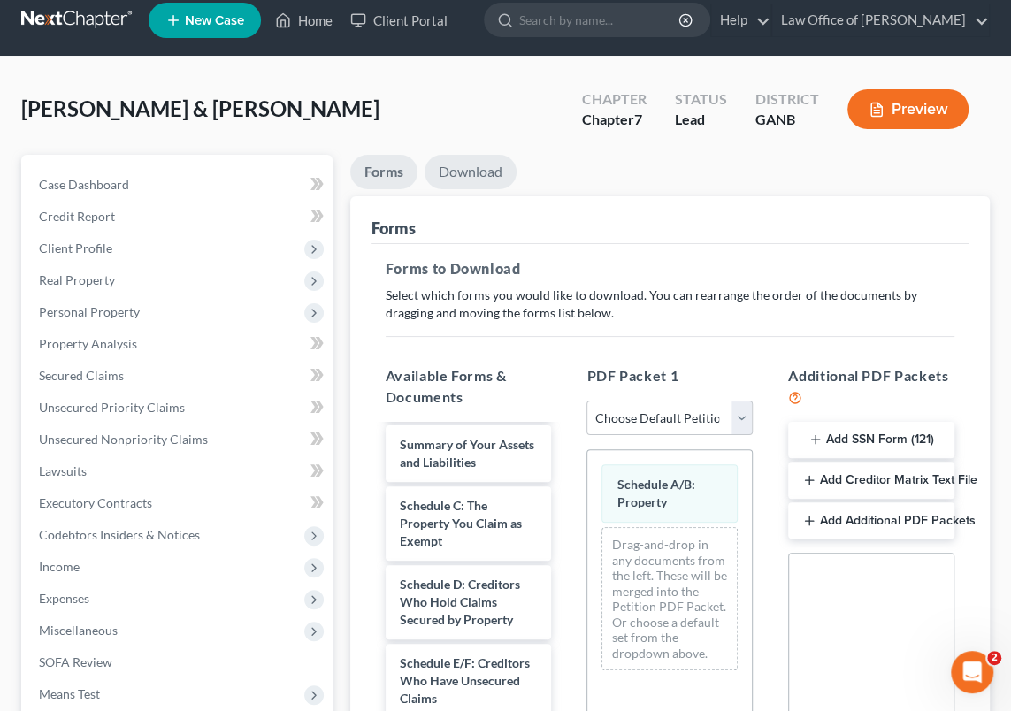
click at [464, 172] on link "Download" at bounding box center [470, 172] width 92 height 34
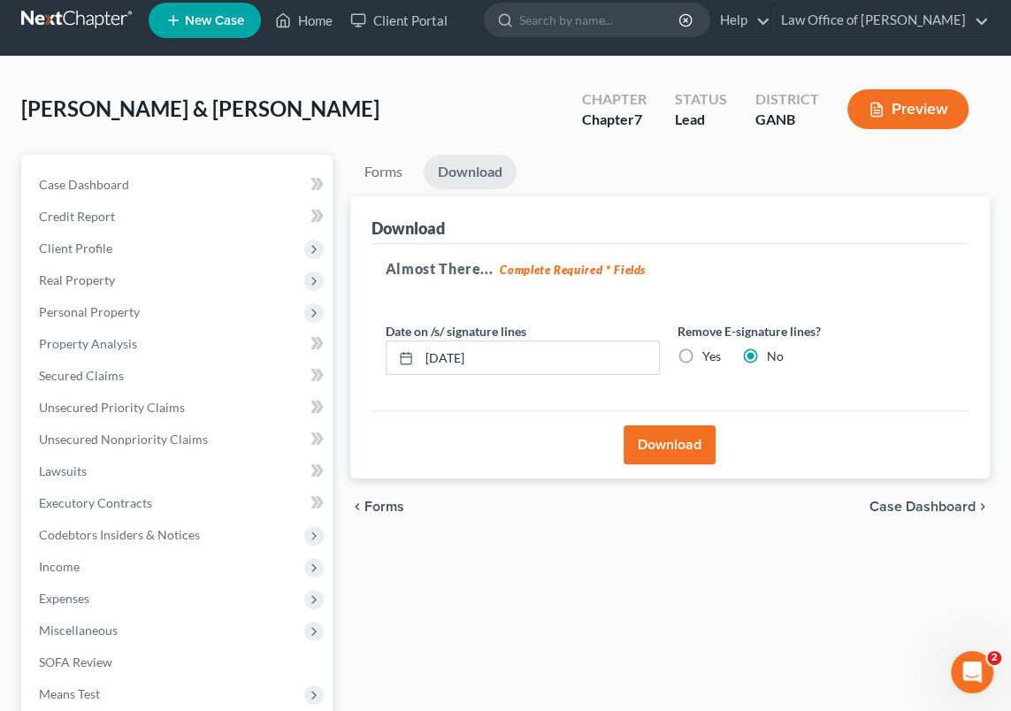
click at [664, 446] on button "Download" at bounding box center [669, 444] width 92 height 39
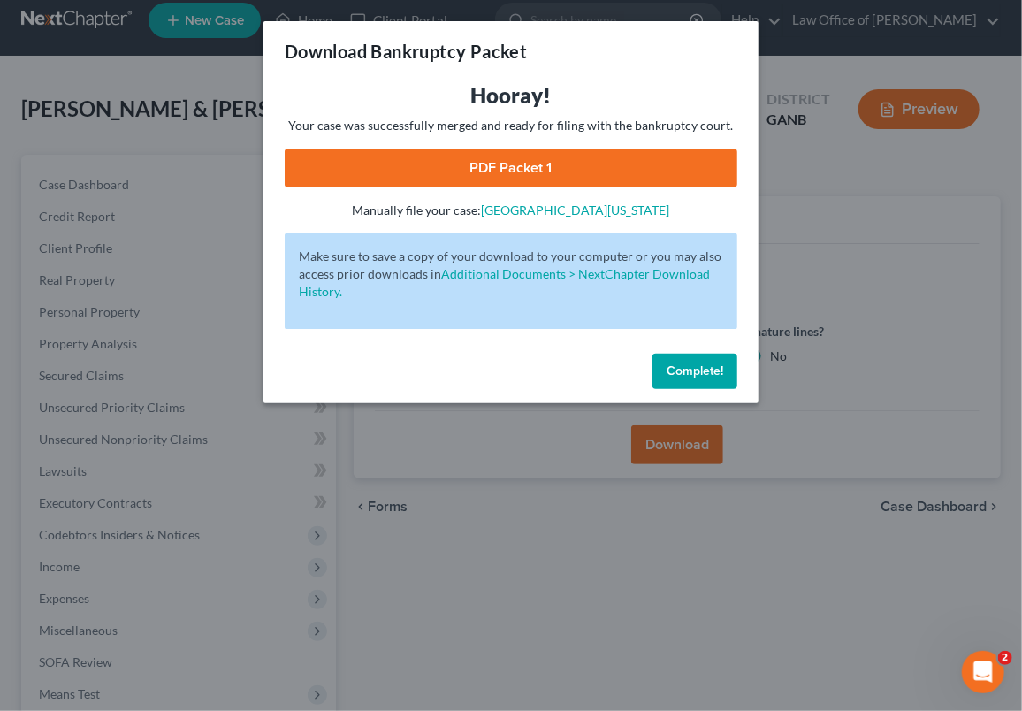
click at [482, 165] on link "PDF Packet 1" at bounding box center [511, 168] width 453 height 39
click at [695, 367] on span "Complete!" at bounding box center [695, 370] width 57 height 15
